Goal: Find contact information: Find contact information

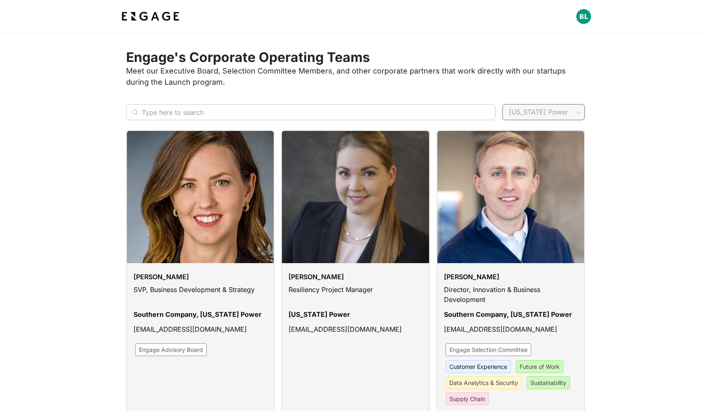
type input "well"
click at [546, 153] on span "Wellstar" at bounding box center [543, 151] width 69 height 10
type input "Wellstar"
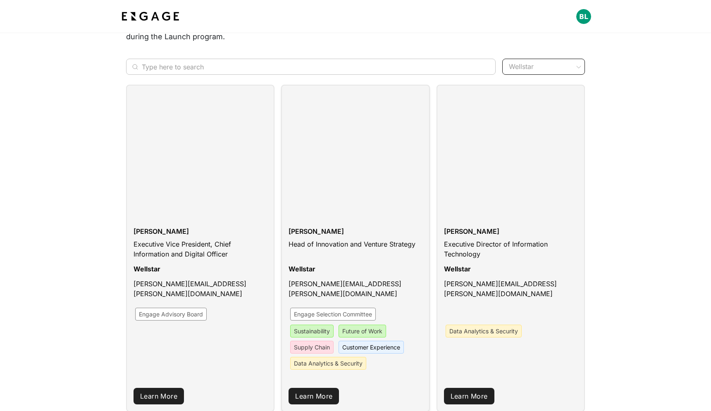
scroll to position [67, 0]
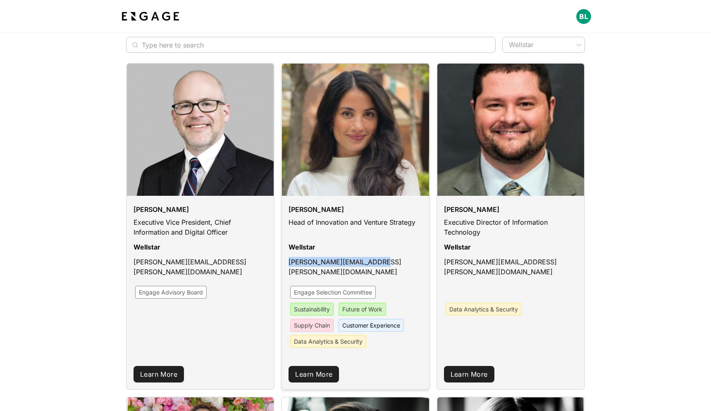
drag, startPoint x: 377, startPoint y: 264, endPoint x: 289, endPoint y: 265, distance: 88.5
click at [289, 265] on div "jaimie.clark@wellstar.org" at bounding box center [356, 269] width 134 height 25
copy p "jaimie.clark@wellstar.org"
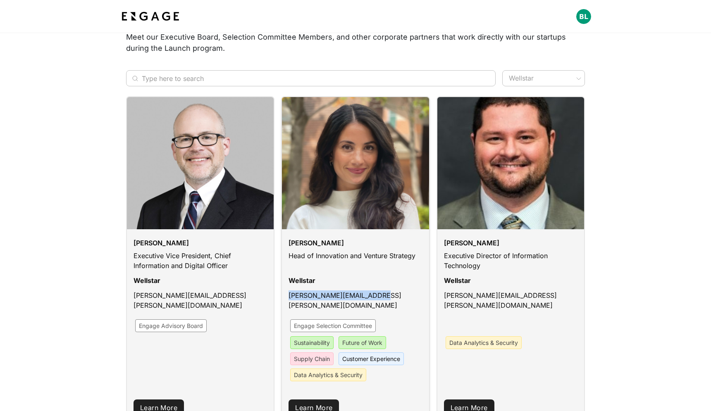
scroll to position [0, 0]
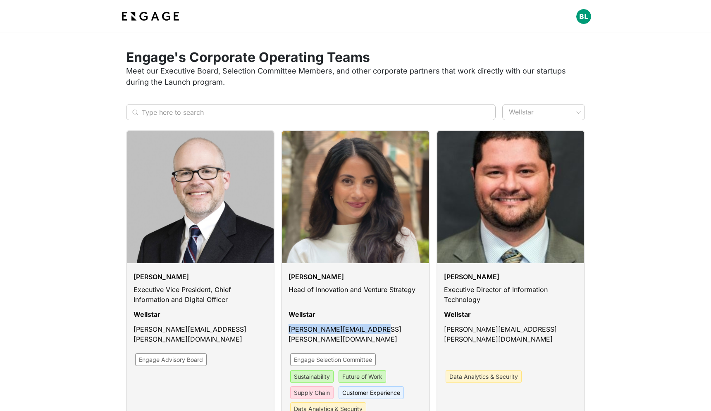
click at [163, 19] on img at bounding box center [150, 16] width 61 height 15
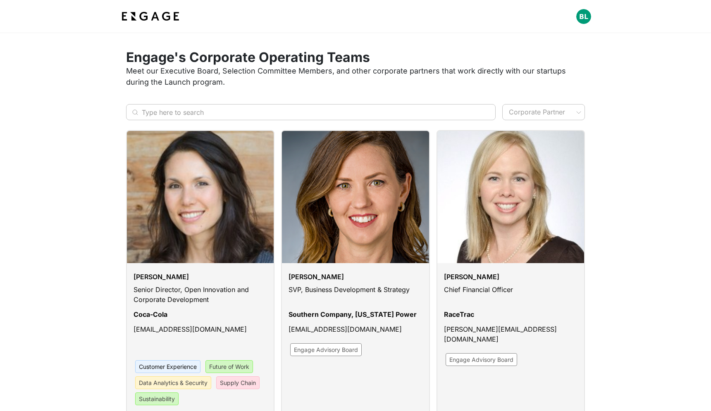
click at [152, 17] on img at bounding box center [150, 16] width 61 height 15
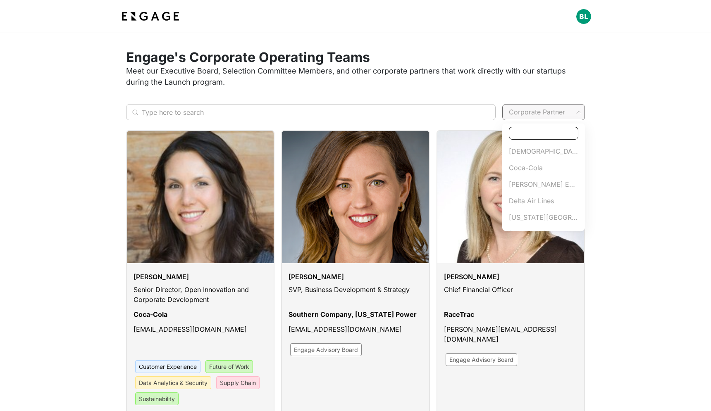
type input "eng"
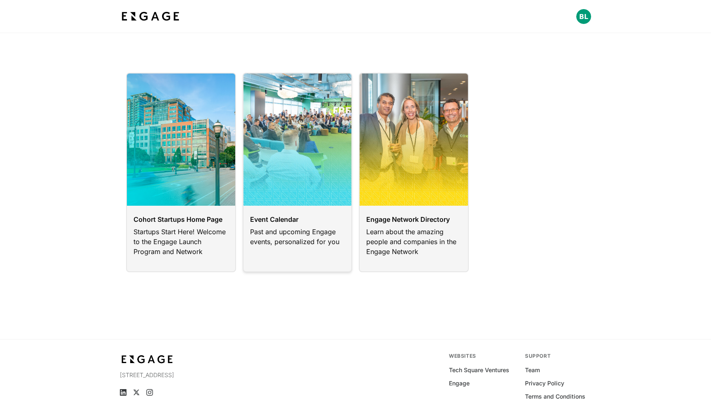
click at [283, 252] on link at bounding box center [298, 173] width 110 height 200
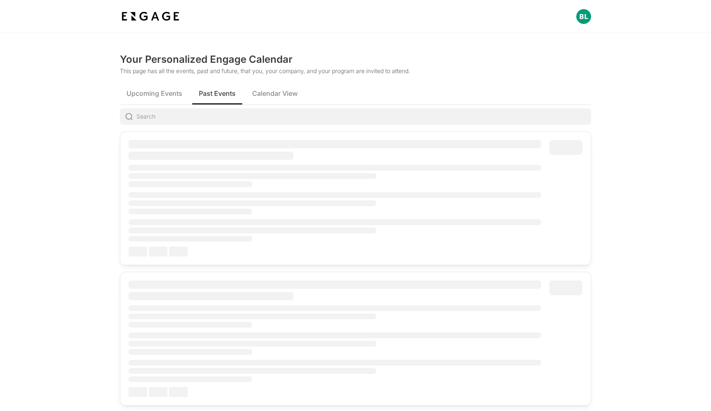
click at [217, 94] on span "Past Events" at bounding box center [217, 93] width 37 height 10
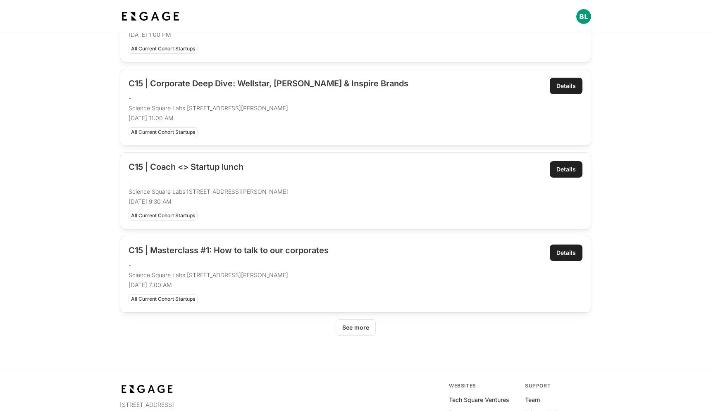
scroll to position [313, 0]
click at [361, 331] on div "See more" at bounding box center [355, 327] width 27 height 8
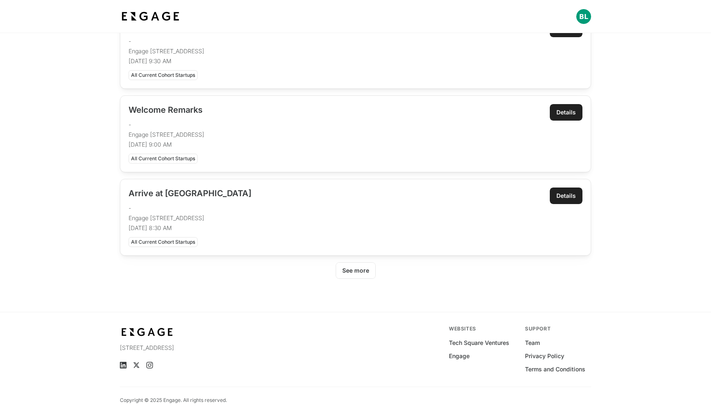
scroll to position [877, 0]
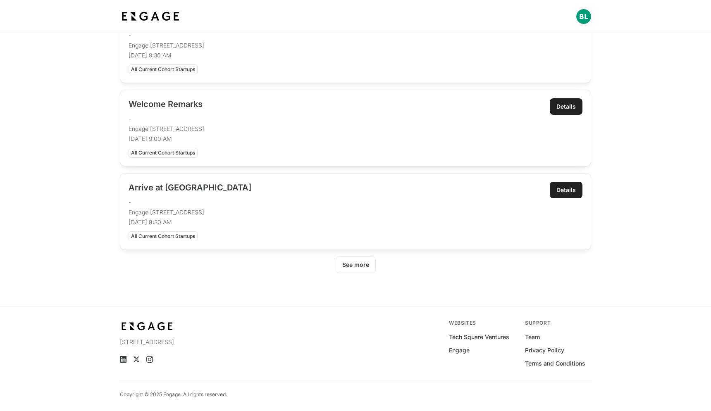
click at [349, 260] on button "See more" at bounding box center [356, 265] width 40 height 17
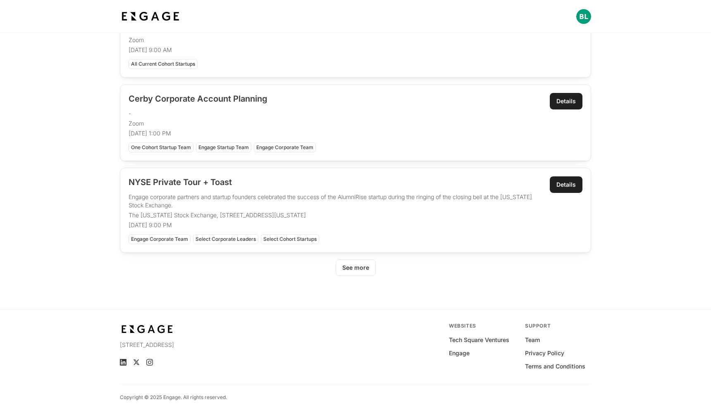
scroll to position [1387, 0]
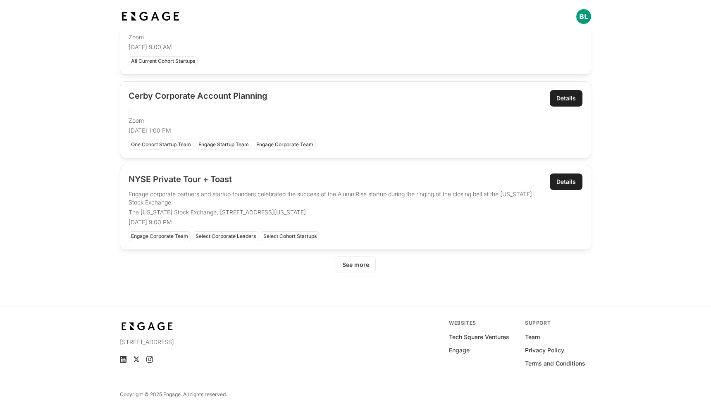
click at [358, 265] on div "See more" at bounding box center [355, 265] width 27 height 8
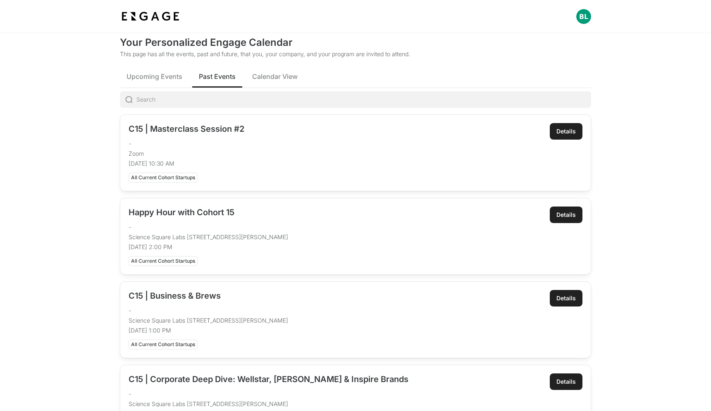
scroll to position [0, 0]
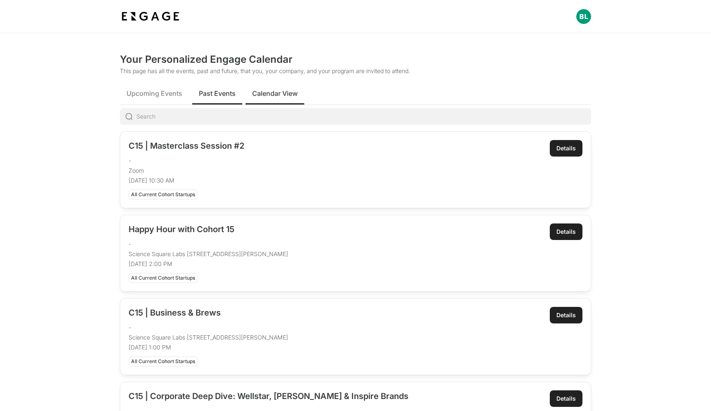
click at [274, 93] on span "Calendar View" at bounding box center [274, 93] width 45 height 10
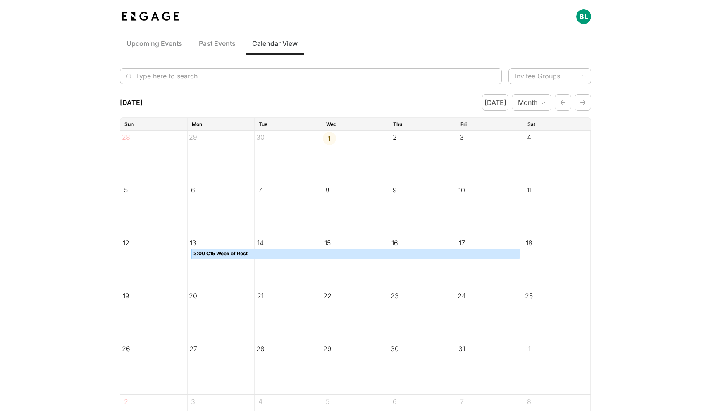
scroll to position [44, 0]
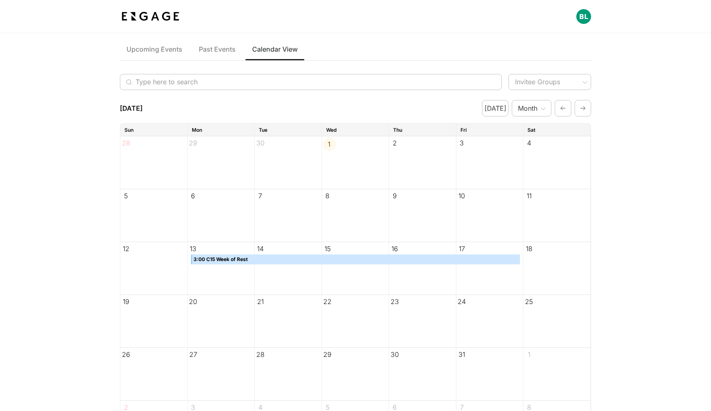
click at [569, 108] on button "button" at bounding box center [563, 108] width 17 height 17
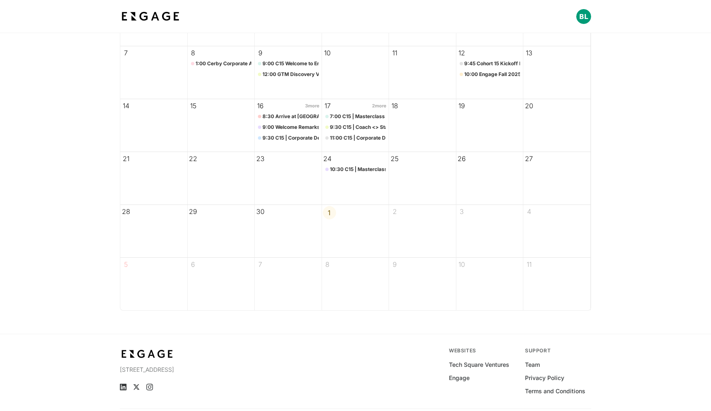
scroll to position [0, 0]
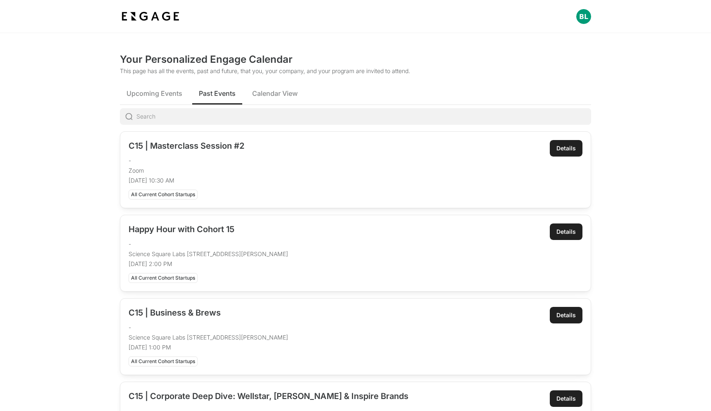
click at [227, 91] on span "Past Events" at bounding box center [217, 93] width 37 height 10
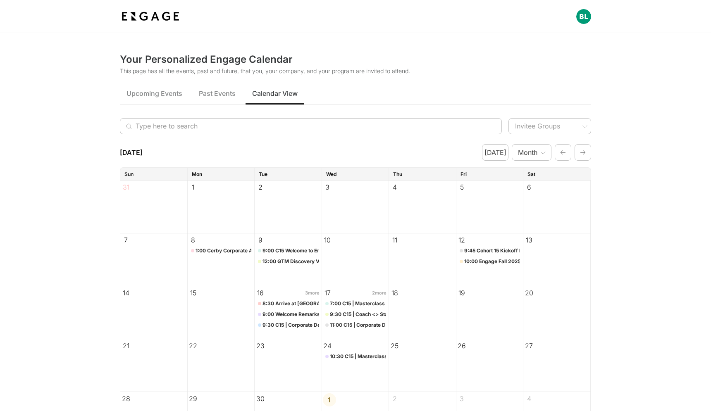
click at [266, 98] on span "Calendar View" at bounding box center [274, 93] width 45 height 10
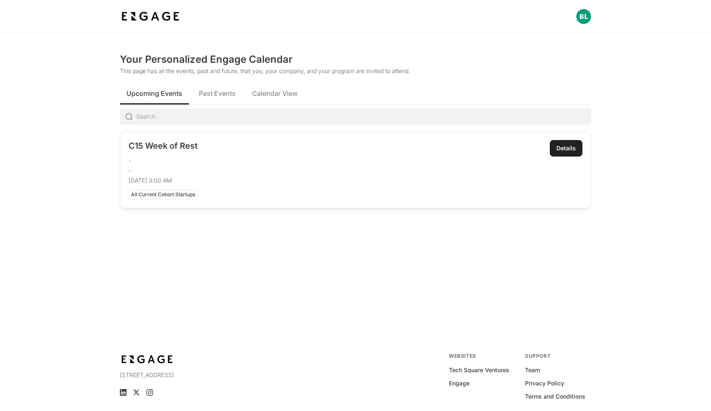
click at [151, 100] on button "Upcoming Events" at bounding box center [154, 93] width 69 height 23
click at [167, 18] on img at bounding box center [150, 16] width 61 height 15
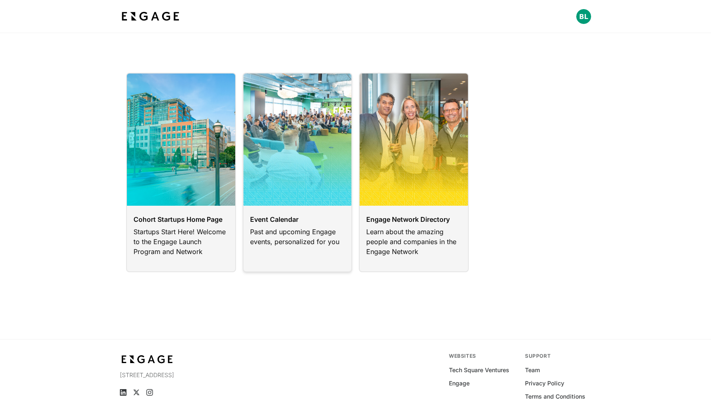
click at [320, 234] on link at bounding box center [298, 173] width 110 height 200
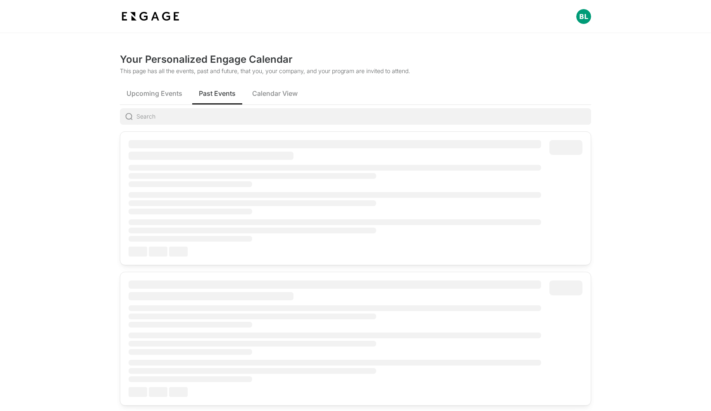
click at [218, 93] on span "Past Events" at bounding box center [217, 93] width 37 height 10
